Goal: Information Seeking & Learning: Learn about a topic

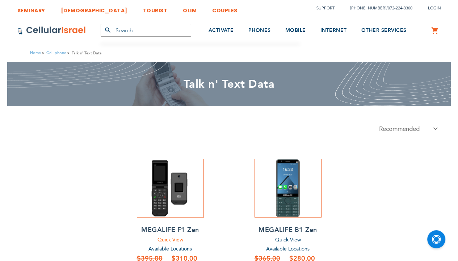
click at [170, 240] on span "Quick View" at bounding box center [171, 239] width 26 height 7
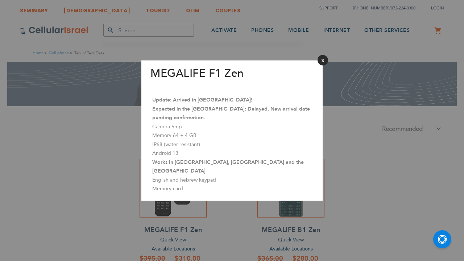
click at [322, 64] on button "Close" at bounding box center [322, 60] width 11 height 11
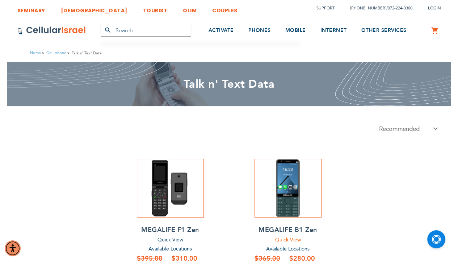
click at [288, 240] on span "Quick View" at bounding box center [288, 239] width 26 height 7
